Goal: Navigation & Orientation: Find specific page/section

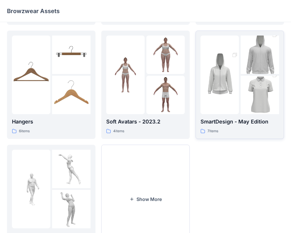
scroll to position [113, 0]
click at [237, 119] on p "SmartDesign - May Edition" at bounding box center [240, 121] width 79 height 8
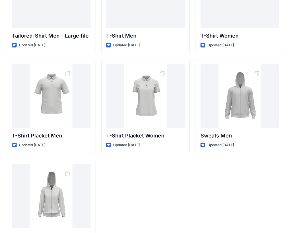
scroll to position [70, 0]
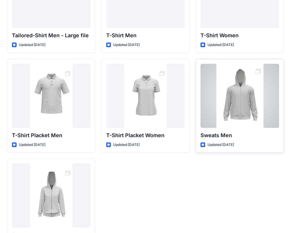
click at [255, 136] on p "Sweats Men" at bounding box center [240, 135] width 79 height 8
click at [258, 71] on div at bounding box center [240, 96] width 79 height 64
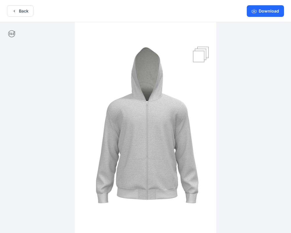
click at [201, 52] on img at bounding box center [145, 128] width 141 height 212
click at [17, 10] on button "Back" at bounding box center [20, 10] width 27 height 11
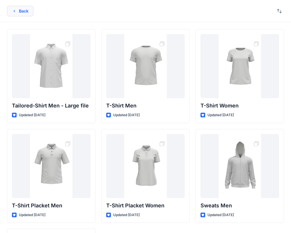
click at [19, 11] on button "Back" at bounding box center [20, 11] width 27 height 10
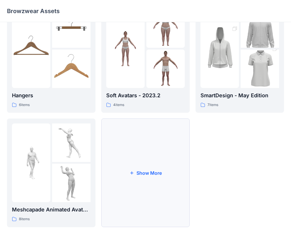
scroll to position [145, 0]
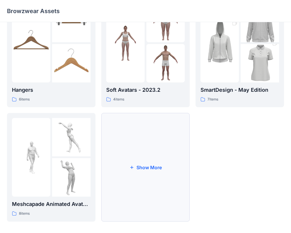
click at [147, 161] on button "Show More" at bounding box center [145, 167] width 89 height 109
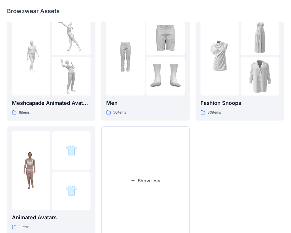
scroll to position [247, 0]
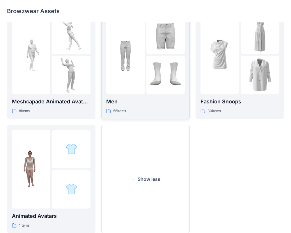
click at [156, 73] on img at bounding box center [166, 75] width 38 height 38
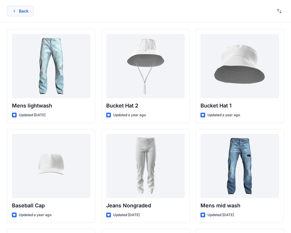
click at [25, 8] on button "Back" at bounding box center [20, 11] width 27 height 10
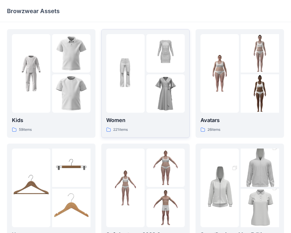
click at [162, 105] on img at bounding box center [166, 93] width 38 height 38
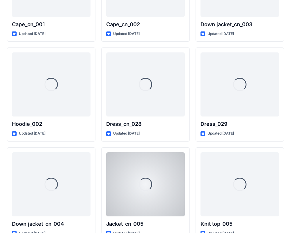
scroll to position [3717, 0]
